Goal: Task Accomplishment & Management: Manage account settings

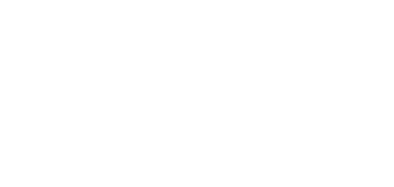
click at [117, 107] on div at bounding box center [197, 93] width 394 height 187
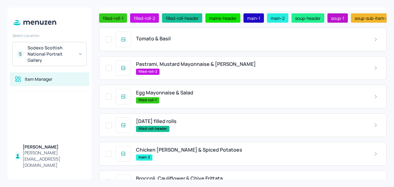
scroll to position [32, 0]
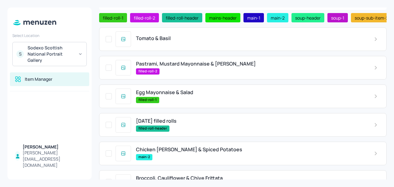
click at [174, 44] on div "Tomato & Basil" at bounding box center [243, 39] width 288 height 24
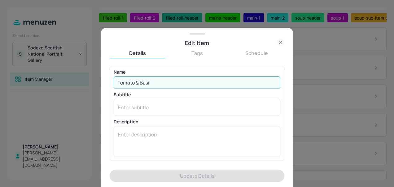
drag, startPoint x: 162, startPoint y: 82, endPoint x: 116, endPoint y: 80, distance: 46.5
click at [116, 80] on input "Tomato & Basil" at bounding box center [197, 82] width 167 height 12
click at [282, 42] on icon at bounding box center [280, 41] width 7 height 7
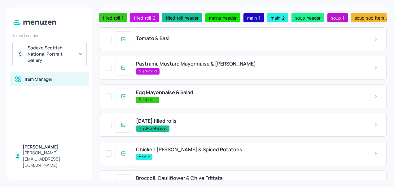
click at [186, 71] on div "filled-roll-2" at bounding box center [250, 71] width 228 height 6
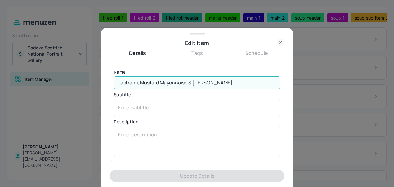
drag, startPoint x: 224, startPoint y: 83, endPoint x: 140, endPoint y: 81, distance: 83.4
click at [140, 81] on input "Pastrami, Mustard Mayonnaise & Cornichon" at bounding box center [197, 82] width 167 height 12
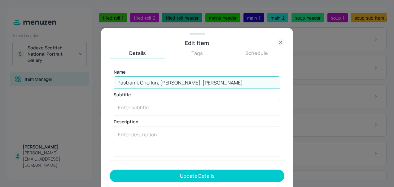
type input "Pastrami, Gherkin, Rocket, Mustard Mayo"
click at [110, 169] on button "Update Details" at bounding box center [197, 175] width 175 height 12
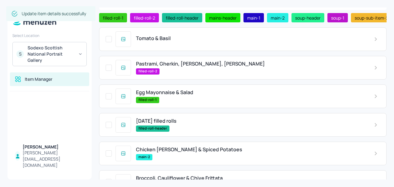
click at [183, 95] on span "Egg Mayonnaise & Salad" at bounding box center [164, 92] width 57 height 6
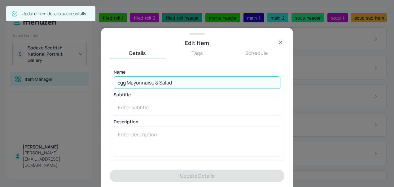
drag, startPoint x: 177, startPoint y: 81, endPoint x: 98, endPoint y: 80, distance: 78.7
click at [98, 80] on div "Edit Item Details Tags Schedule Name Egg Mayonnaise & Salad ​ Subtitle x ​ Desc…" at bounding box center [197, 93] width 394 height 187
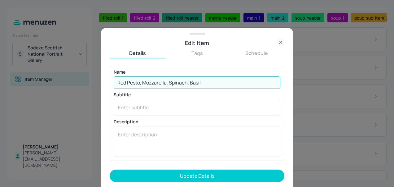
type input "Red Pesto, Mozzarella, Spinach, Basil"
click at [110, 169] on button "Update Details" at bounding box center [197, 175] width 175 height 12
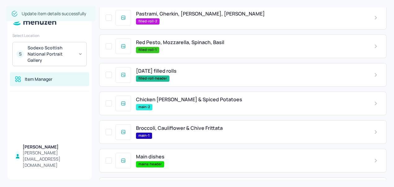
scroll to position [82, 0]
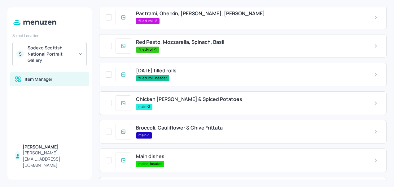
click at [170, 102] on span "Chicken Curry & Spiced Potatoes" at bounding box center [189, 99] width 106 height 6
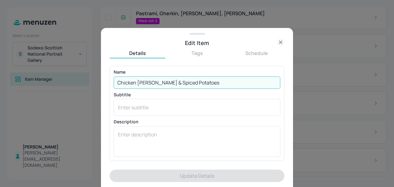
drag, startPoint x: 208, startPoint y: 85, endPoint x: 114, endPoint y: 83, distance: 94.2
click at [114, 83] on input "Chicken Curry & Spiced Potatoes" at bounding box center [197, 82] width 167 height 12
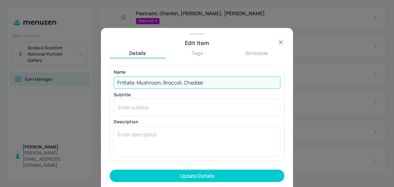
type input "Frittata: Mushroom, Broccoli, Cheddar"
click at [110, 169] on button "Update Details" at bounding box center [197, 175] width 175 height 12
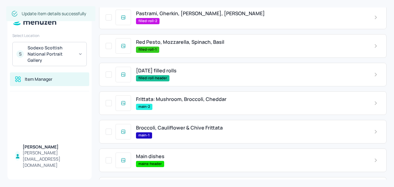
click at [183, 130] on span "Broccoli, Cauliflower & Chive Frittata" at bounding box center [179, 128] width 87 height 6
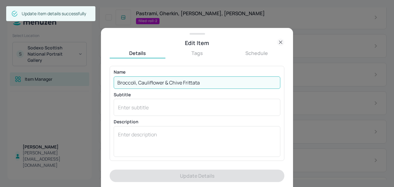
drag, startPoint x: 207, startPoint y: 81, endPoint x: 108, endPoint y: 83, distance: 98.6
click at [108, 83] on div "Edit Item Details Tags Schedule Name Broccoli, Cauliflower & Chive Frittata ​ S…" at bounding box center [197, 107] width 192 height 159
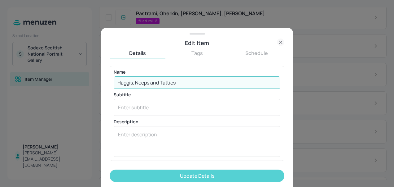
type input "Haggis, Neeps and Tatties"
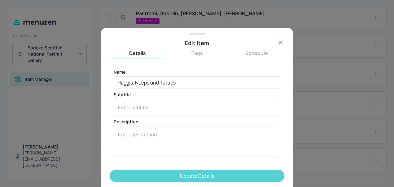
click at [172, 171] on button "Update Details" at bounding box center [197, 175] width 175 height 12
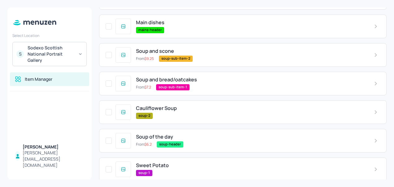
scroll to position [221, 0]
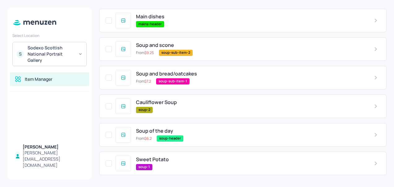
click at [165, 108] on div "soup-2" at bounding box center [250, 110] width 228 height 6
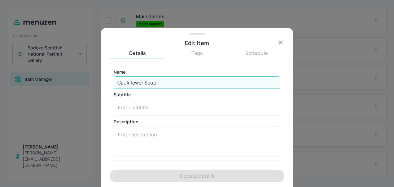
drag, startPoint x: 161, startPoint y: 82, endPoint x: 92, endPoint y: 85, distance: 68.8
click at [92, 85] on div "Edit Item Details Tags Schedule Name Cauliflower Soup ​ Subtitle x ​ Descriptio…" at bounding box center [197, 93] width 394 height 187
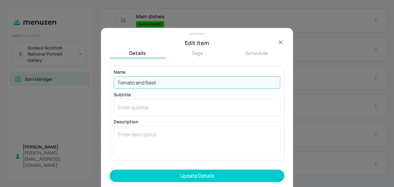
type input "Tomato and Basil"
click at [110, 169] on button "Update Details" at bounding box center [197, 175] width 175 height 12
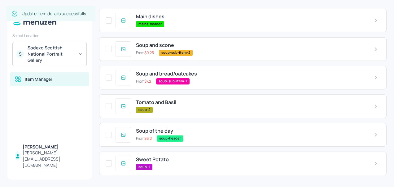
click at [170, 159] on div "Sweet Potato" at bounding box center [250, 159] width 228 height 6
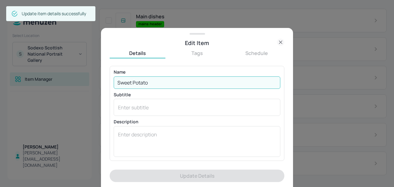
drag, startPoint x: 171, startPoint y: 84, endPoint x: 113, endPoint y: 79, distance: 57.9
click at [114, 79] on input "Sweet Potato" at bounding box center [197, 82] width 167 height 12
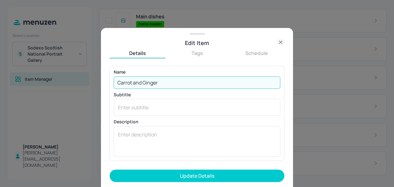
type input "Carrot and Ginger"
click at [110, 169] on button "Update Details" at bounding box center [197, 175] width 175 height 12
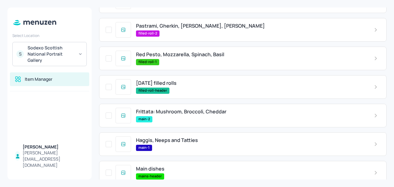
scroll to position [63, 0]
